Goal: Information Seeking & Learning: Understand process/instructions

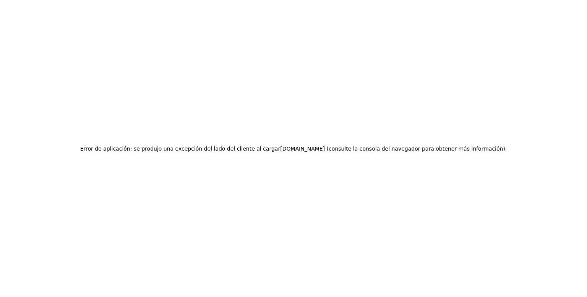
click at [113, 45] on div "Error de aplicación: se produjo una excepción del lado del cliente al cargar ww…" at bounding box center [293, 148] width 587 height 297
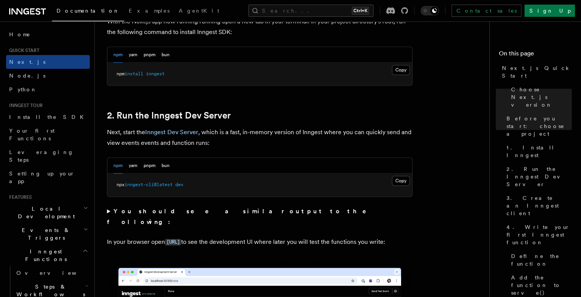
scroll to position [458, 0]
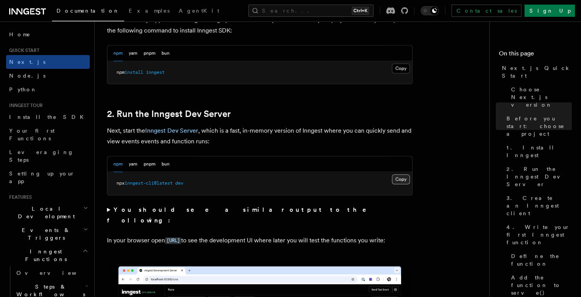
click at [400, 179] on button "Copy Copied" at bounding box center [401, 179] width 18 height 10
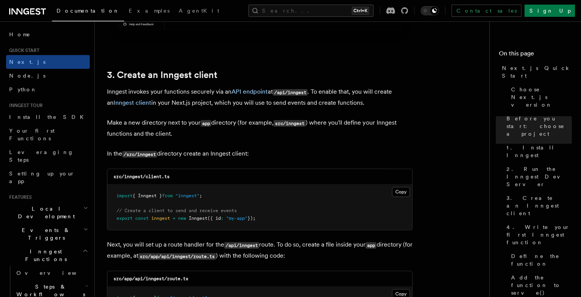
scroll to position [866, 0]
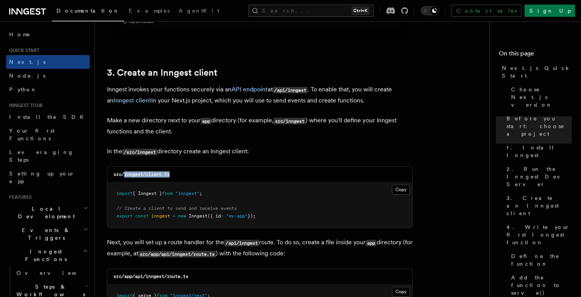
drag, startPoint x: 173, startPoint y: 174, endPoint x: 126, endPoint y: 178, distance: 47.2
click at [125, 180] on div "src/inngest/client.ts" at bounding box center [259, 175] width 305 height 16
copy code "inngest/client.ts"
click at [393, 189] on button "Copy Copied" at bounding box center [401, 189] width 18 height 10
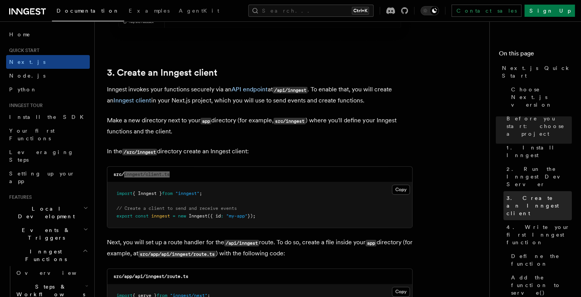
scroll to position [968, 0]
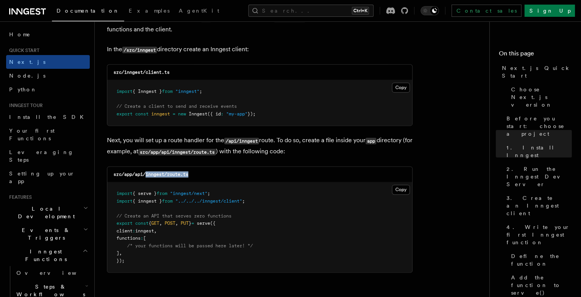
drag, startPoint x: 190, startPoint y: 173, endPoint x: 147, endPoint y: 175, distance: 42.8
click at [147, 175] on div "src/app/api/inngest/route.ts" at bounding box center [259, 175] width 305 height 16
copy code "inngest/route.ts"
click at [405, 188] on button "Copy Copied" at bounding box center [401, 189] width 18 height 10
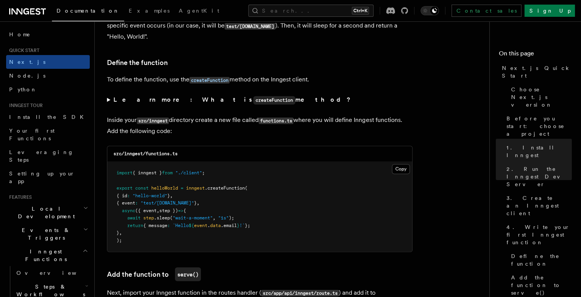
scroll to position [1273, 0]
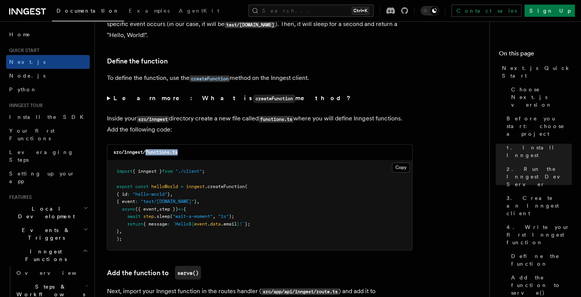
drag, startPoint x: 182, startPoint y: 152, endPoint x: 147, endPoint y: 148, distance: 35.7
click at [147, 148] on div "src/inngest/functions.ts" at bounding box center [259, 152] width 305 height 16
copy code "functions.ts"
click at [400, 169] on button "Copy Copied" at bounding box center [401, 167] width 18 height 10
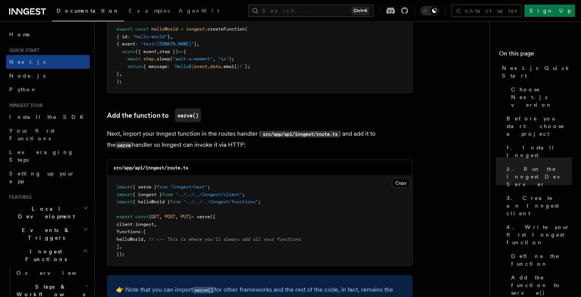
scroll to position [1477, 0]
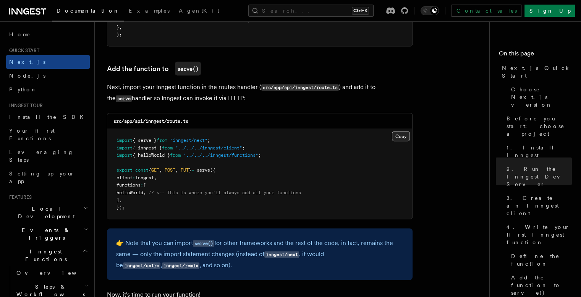
drag, startPoint x: 401, startPoint y: 137, endPoint x: 402, endPoint y: 133, distance: 3.9
click at [401, 137] on button "Copy Copied" at bounding box center [401, 136] width 18 height 10
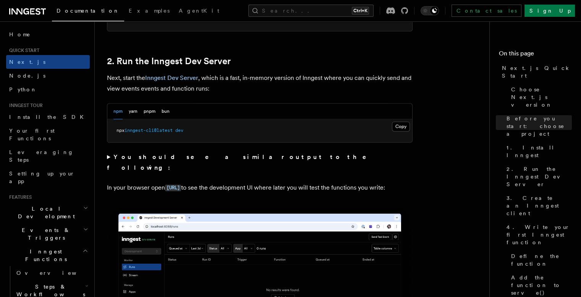
scroll to position [458, 0]
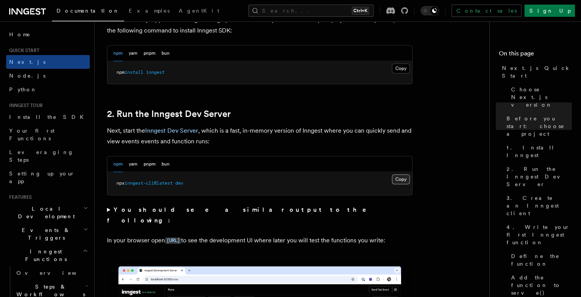
click at [404, 182] on button "Copy Copied" at bounding box center [401, 179] width 18 height 10
